Goal: Information Seeking & Learning: Find specific fact

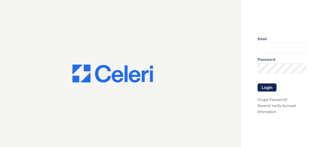
type input "[EMAIL_ADDRESS][DOMAIN_NAME]"
click at [268, 86] on button "Login" at bounding box center [267, 88] width 19 height 8
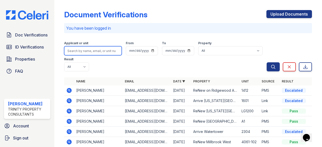
click at [99, 49] on input "search" at bounding box center [93, 50] width 58 height 9
type input "[PERSON_NAME]"
click at [267, 62] on button "Search" at bounding box center [273, 66] width 13 height 9
